Goal: Task Accomplishment & Management: Manage account settings

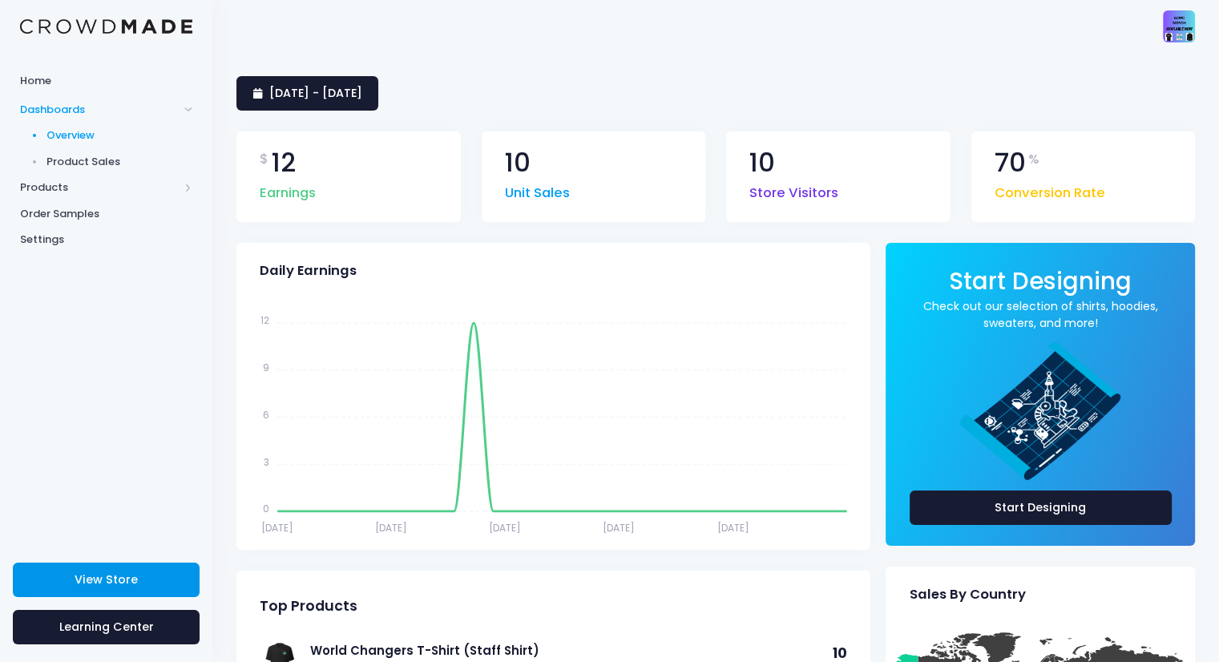
click at [136, 571] on link "View Store" at bounding box center [106, 579] width 187 height 34
click at [115, 569] on link "View Store" at bounding box center [106, 579] width 187 height 34
click at [62, 185] on span "Products" at bounding box center [99, 187] width 159 height 16
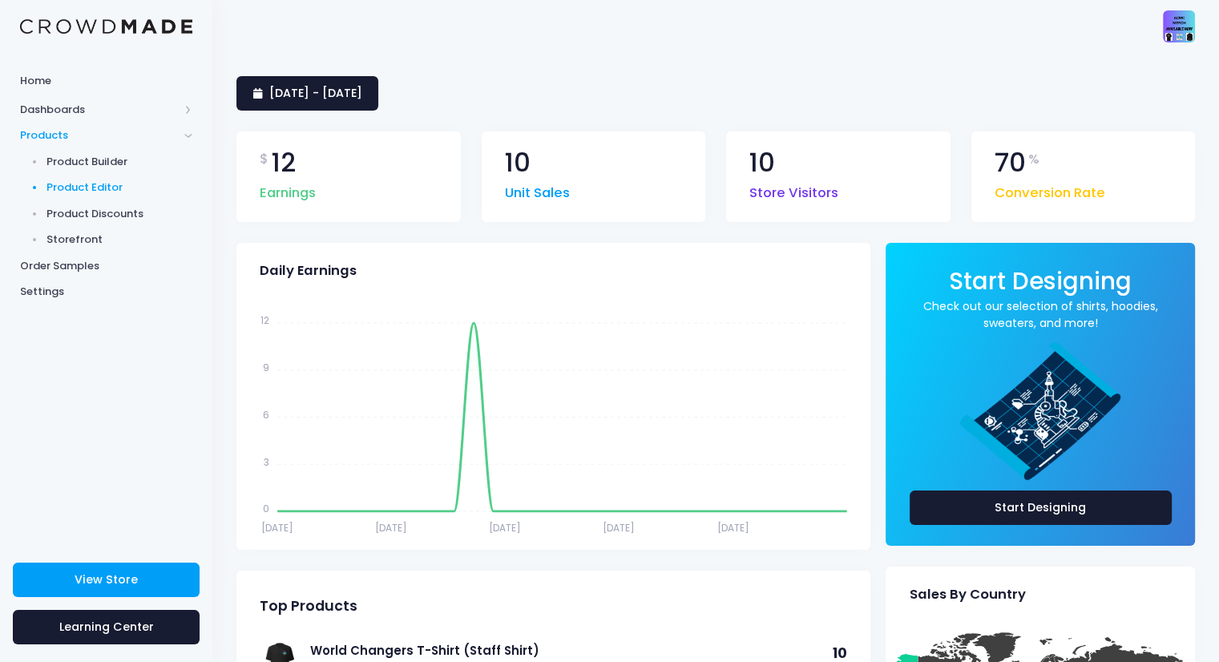
click at [87, 190] on span "Product Editor" at bounding box center [119, 187] width 147 height 16
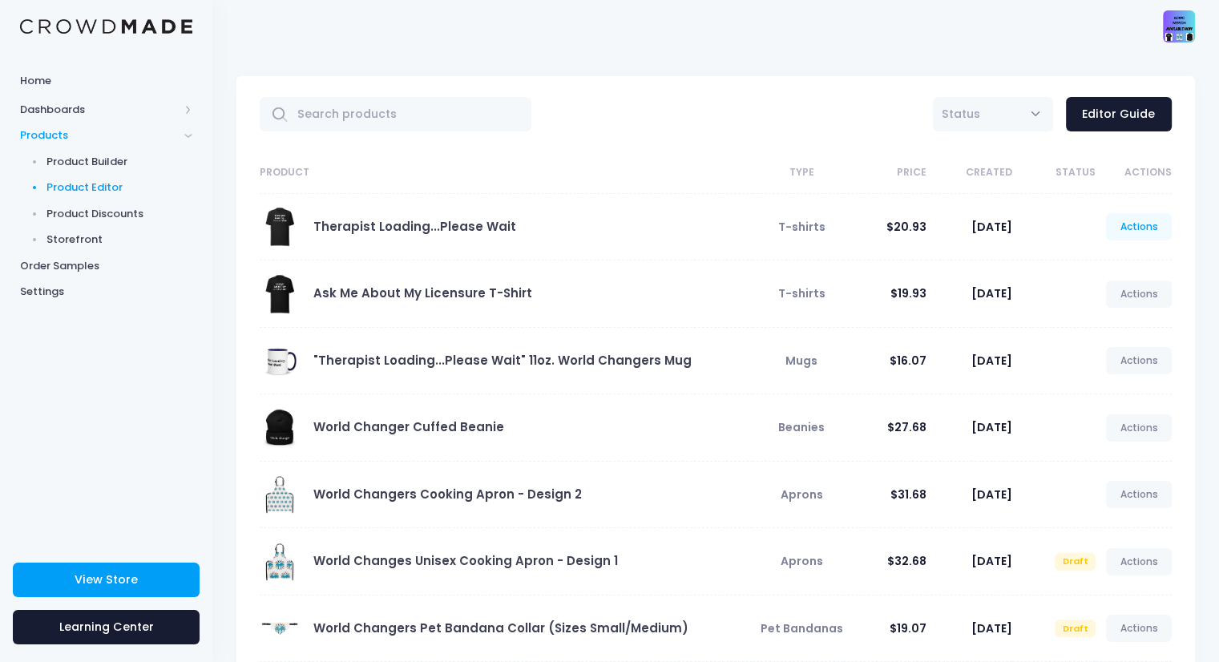
click at [1153, 225] on link "Actions" at bounding box center [1139, 226] width 66 height 27
click at [1107, 334] on link "Unpublish" at bounding box center [1121, 321] width 85 height 28
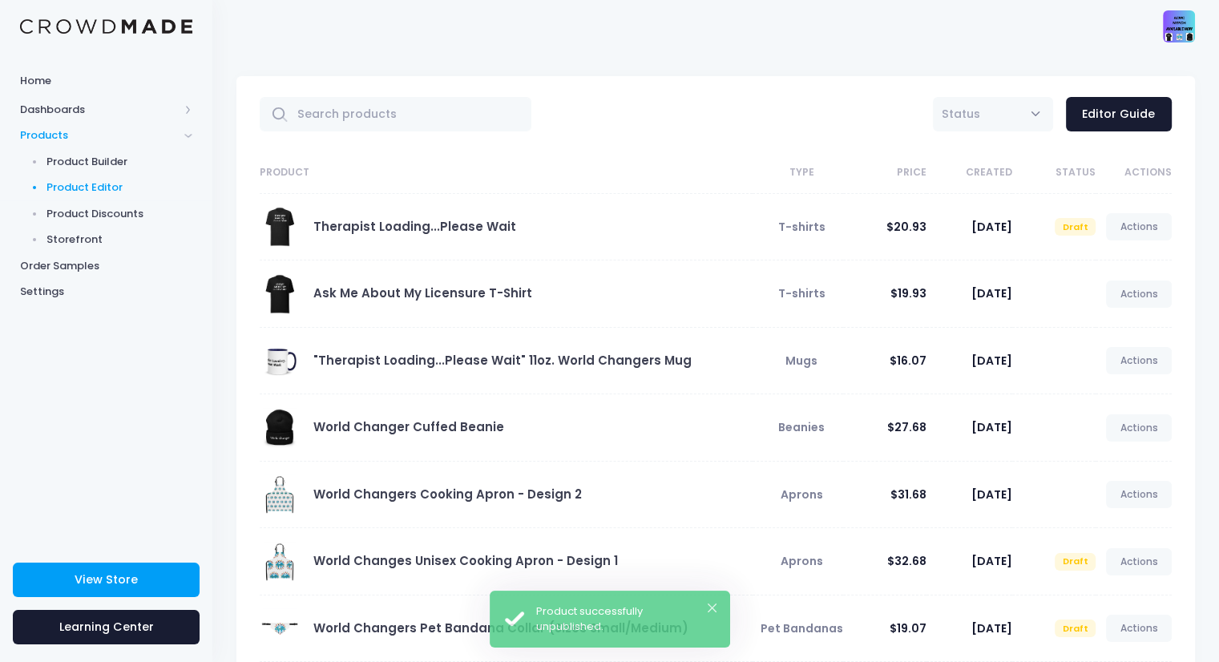
scroll to position [292, 0]
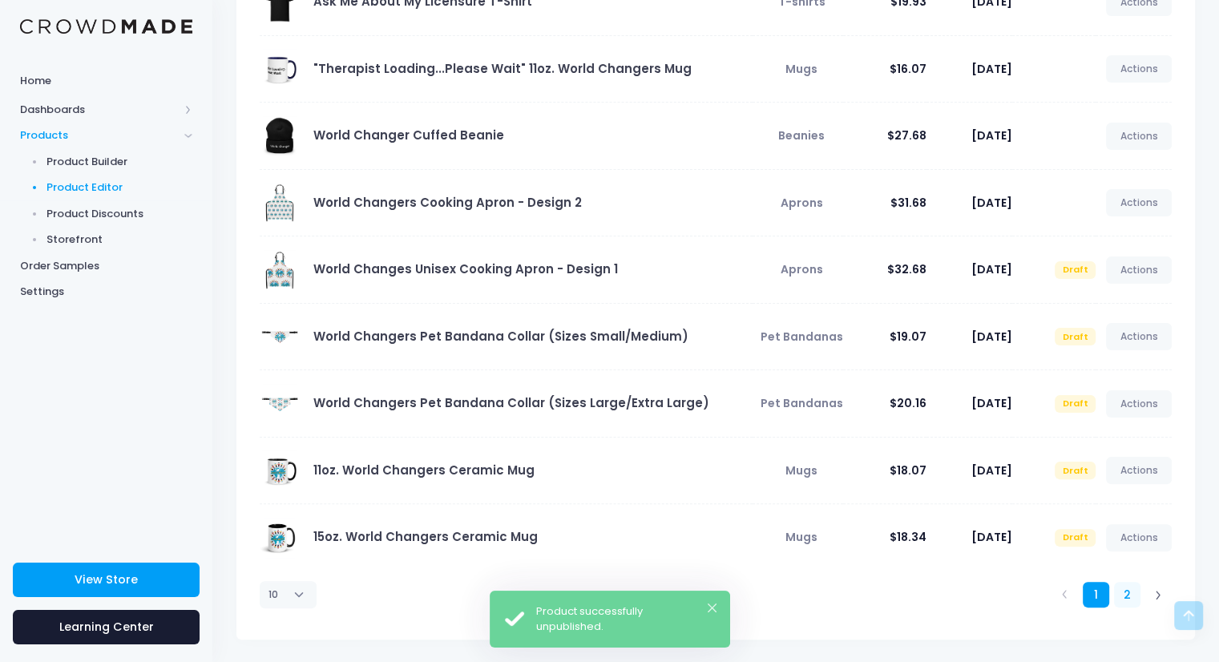
click at [1120, 593] on link "2" at bounding box center [1127, 595] width 26 height 26
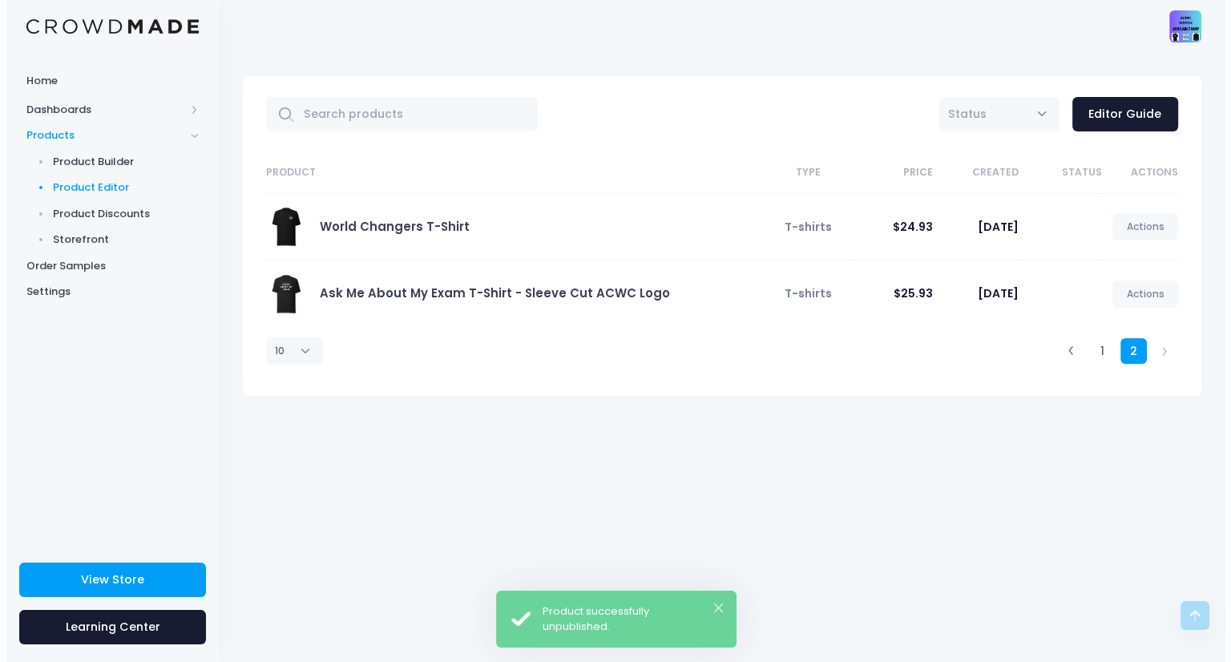
scroll to position [0, 0]
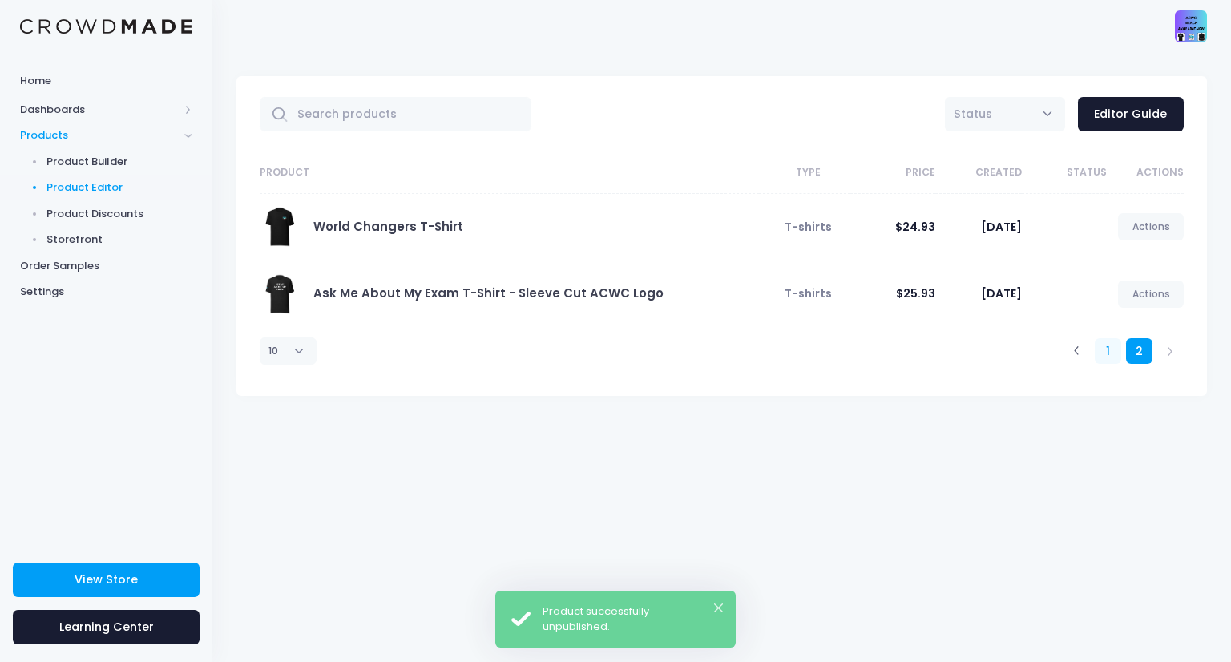
click at [1103, 347] on link "1" at bounding box center [1108, 351] width 26 height 26
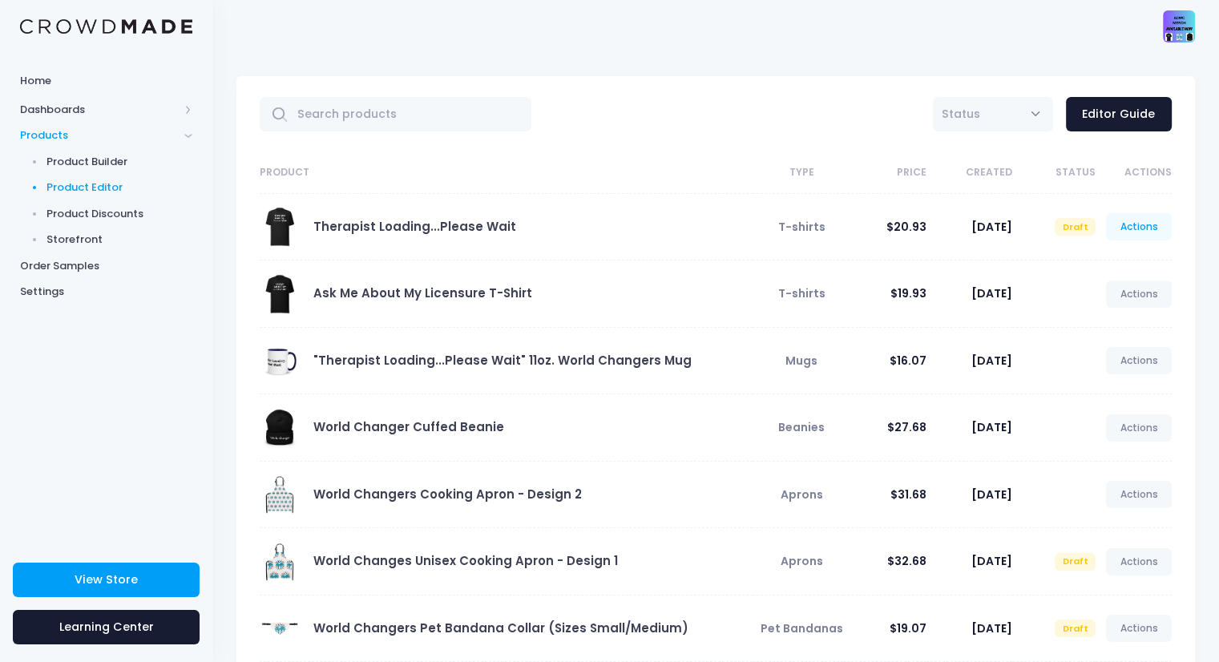
click at [1125, 223] on link "Actions" at bounding box center [1139, 226] width 66 height 27
click at [1095, 259] on link "Edit" at bounding box center [1121, 264] width 85 height 28
click at [1119, 222] on link "Actions" at bounding box center [1139, 226] width 66 height 27
click at [1091, 260] on link "Edit" at bounding box center [1121, 264] width 85 height 28
